Goal: Obtain resource: Download file/media

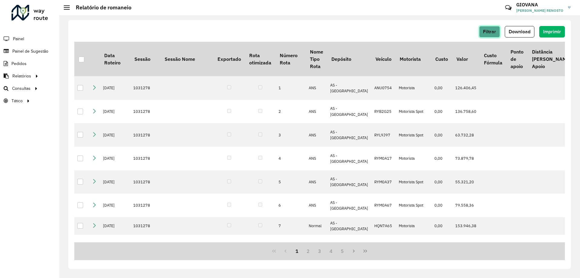
click at [496, 32] on button "Filtrar" at bounding box center [489, 31] width 21 height 11
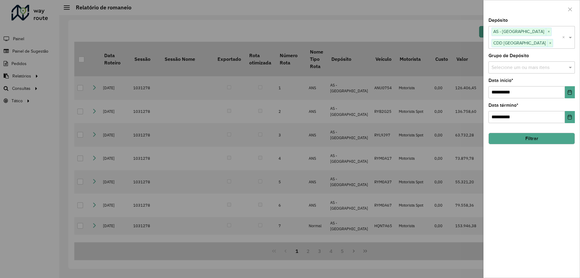
click at [353, 33] on div at bounding box center [290, 139] width 580 height 278
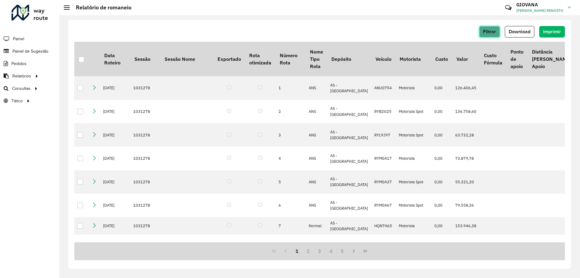
click at [495, 28] on button "Filtrar" at bounding box center [489, 31] width 21 height 11
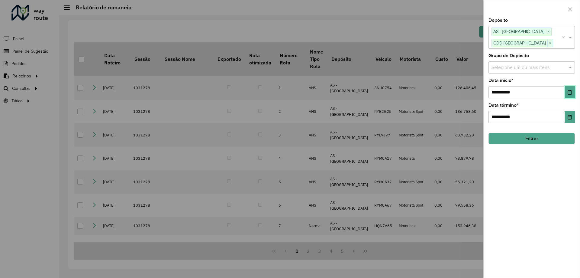
click at [572, 93] on icon "Choose Date" at bounding box center [570, 92] width 5 height 5
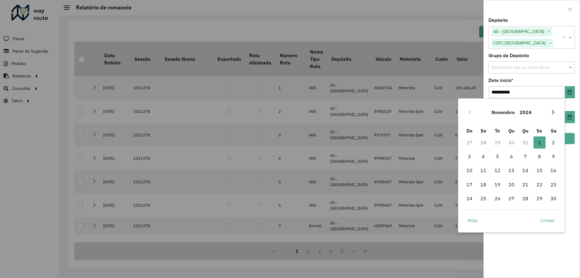
click at [553, 116] on button "Next Month" at bounding box center [554, 112] width 10 height 10
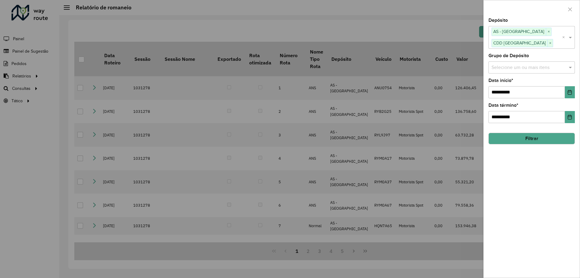
click at [570, 161] on div "**********" at bounding box center [532, 147] width 96 height 259
click at [430, 26] on div at bounding box center [290, 139] width 580 height 278
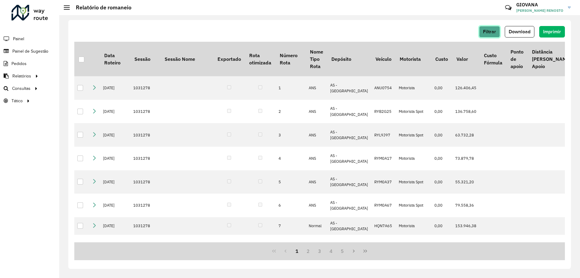
click at [493, 33] on span "Filtrar" at bounding box center [489, 31] width 13 height 5
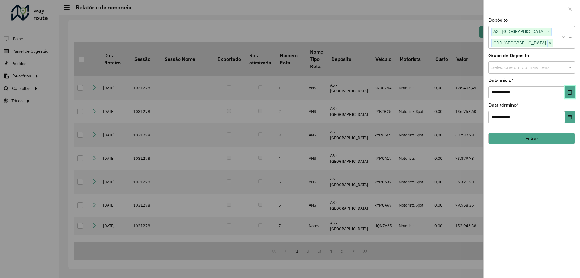
click at [570, 93] on icon "Choose Date" at bounding box center [570, 92] width 5 height 5
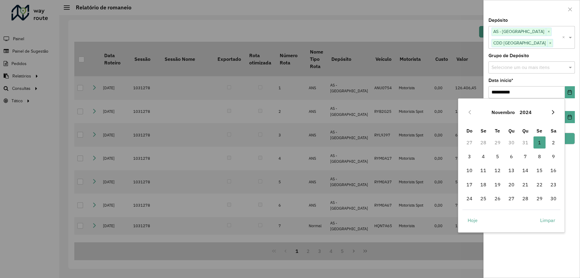
click at [555, 115] on button "Next Month" at bounding box center [554, 112] width 10 height 10
click at [553, 115] on button "Next Month" at bounding box center [554, 112] width 10 height 10
click at [467, 115] on button "Previous Month" at bounding box center [470, 112] width 10 height 10
click at [557, 144] on span "1" at bounding box center [554, 142] width 12 height 12
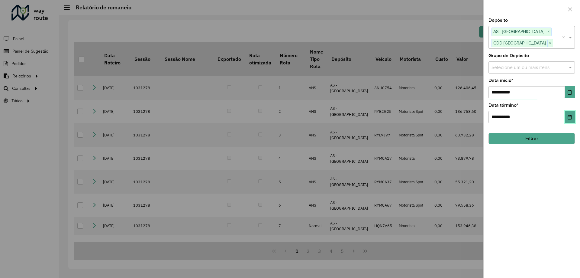
click at [567, 119] on button "Choose Date" at bounding box center [570, 117] width 10 height 12
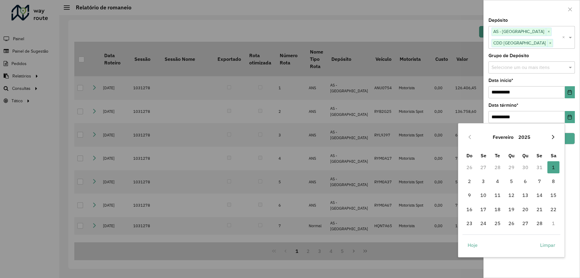
click at [558, 135] on button "Next Month" at bounding box center [554, 137] width 10 height 10
click at [557, 137] on button "Next Month" at bounding box center [554, 137] width 10 height 10
click at [527, 195] on span "15" at bounding box center [526, 195] width 12 height 12
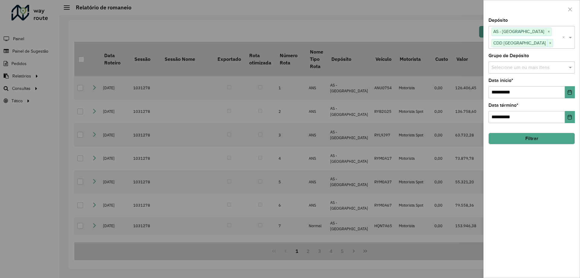
click at [550, 141] on button "Filtrar" at bounding box center [532, 138] width 86 height 11
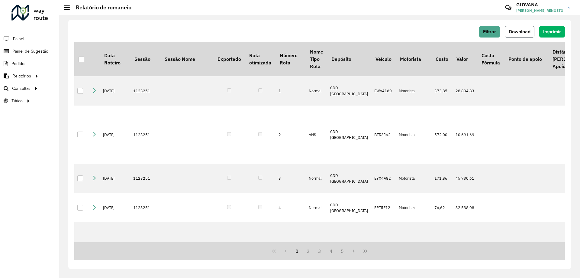
click at [521, 30] on span "Download" at bounding box center [520, 31] width 22 height 5
click at [518, 34] on span "Download" at bounding box center [520, 31] width 22 height 5
click at [517, 36] on button "Download" at bounding box center [520, 31] width 30 height 11
click at [520, 25] on div "Filtrar Download Imprimir Data Roteiro Sessão Sessão Nome Exportado Rota otimiz…" at bounding box center [319, 144] width 503 height 249
click at [520, 31] on span "Download" at bounding box center [520, 31] width 22 height 5
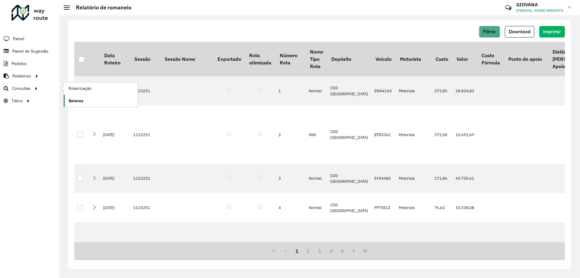
click at [79, 99] on span "Setores" at bounding box center [76, 101] width 15 height 6
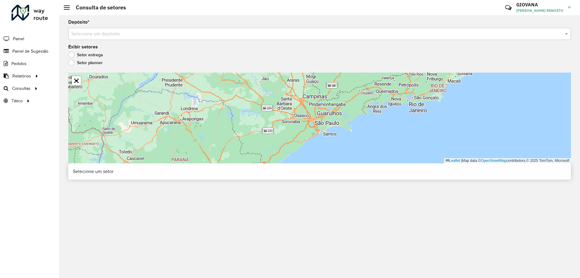
click at [128, 31] on input "text" at bounding box center [313, 34] width 485 height 7
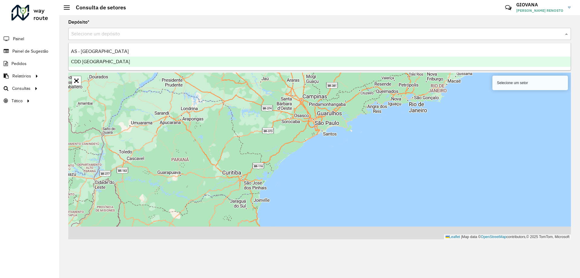
click at [118, 64] on div "CDD [GEOGRAPHIC_DATA]" at bounding box center [320, 62] width 502 height 10
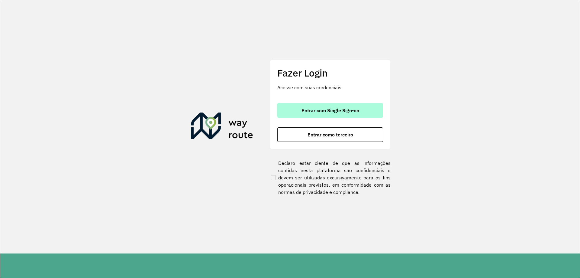
click at [321, 108] on span "Entrar com Single Sign-on" at bounding box center [331, 110] width 58 height 5
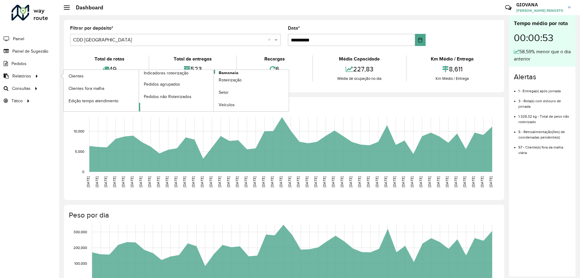
click at [229, 71] on span "Romaneio" at bounding box center [229, 73] width 20 height 6
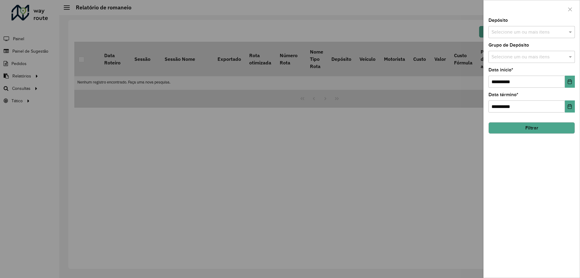
click at [543, 34] on input "text" at bounding box center [528, 32] width 77 height 7
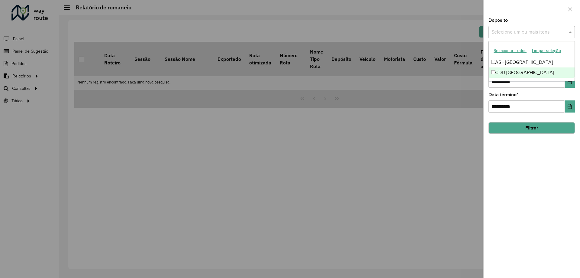
click at [511, 70] on div "CDD [GEOGRAPHIC_DATA]" at bounding box center [532, 72] width 86 height 10
click at [543, 179] on div "**********" at bounding box center [532, 147] width 96 height 259
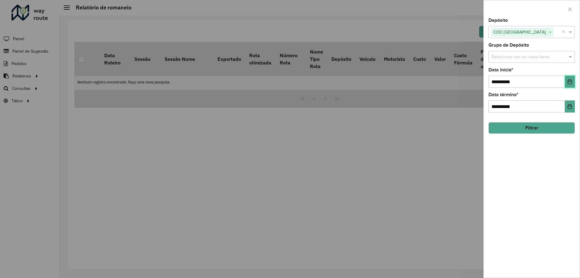
click at [567, 81] on button "Choose Date" at bounding box center [570, 82] width 10 height 12
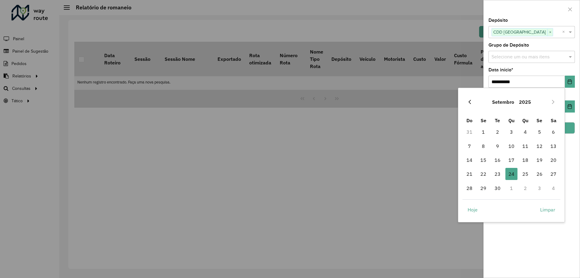
click at [472, 105] on button "Previous Month" at bounding box center [470, 102] width 10 height 10
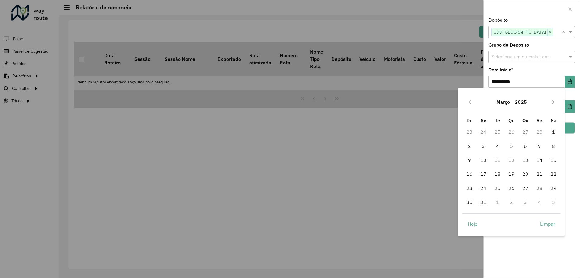
click at [472, 105] on button "Previous Month" at bounding box center [470, 102] width 10 height 10
click at [550, 133] on span "1" at bounding box center [554, 132] width 12 height 12
type input "**********"
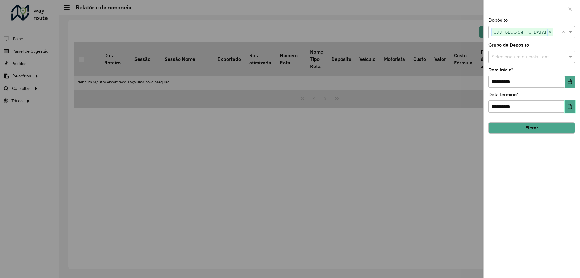
click at [569, 107] on icon "Choose Date" at bounding box center [570, 106] width 5 height 5
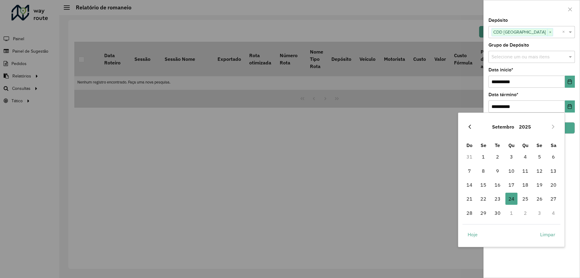
click at [468, 130] on button "Previous Month" at bounding box center [470, 127] width 10 height 10
click at [523, 185] on span "15" at bounding box center [526, 185] width 12 height 12
type input "**********"
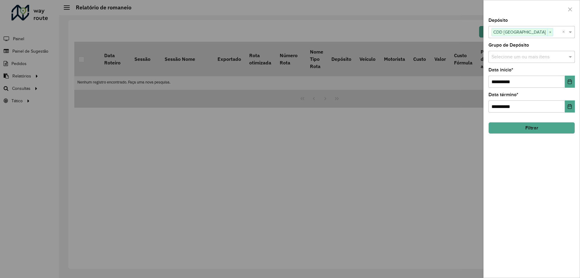
click at [561, 129] on button "Filtrar" at bounding box center [532, 127] width 86 height 11
